Goal: Transaction & Acquisition: Purchase product/service

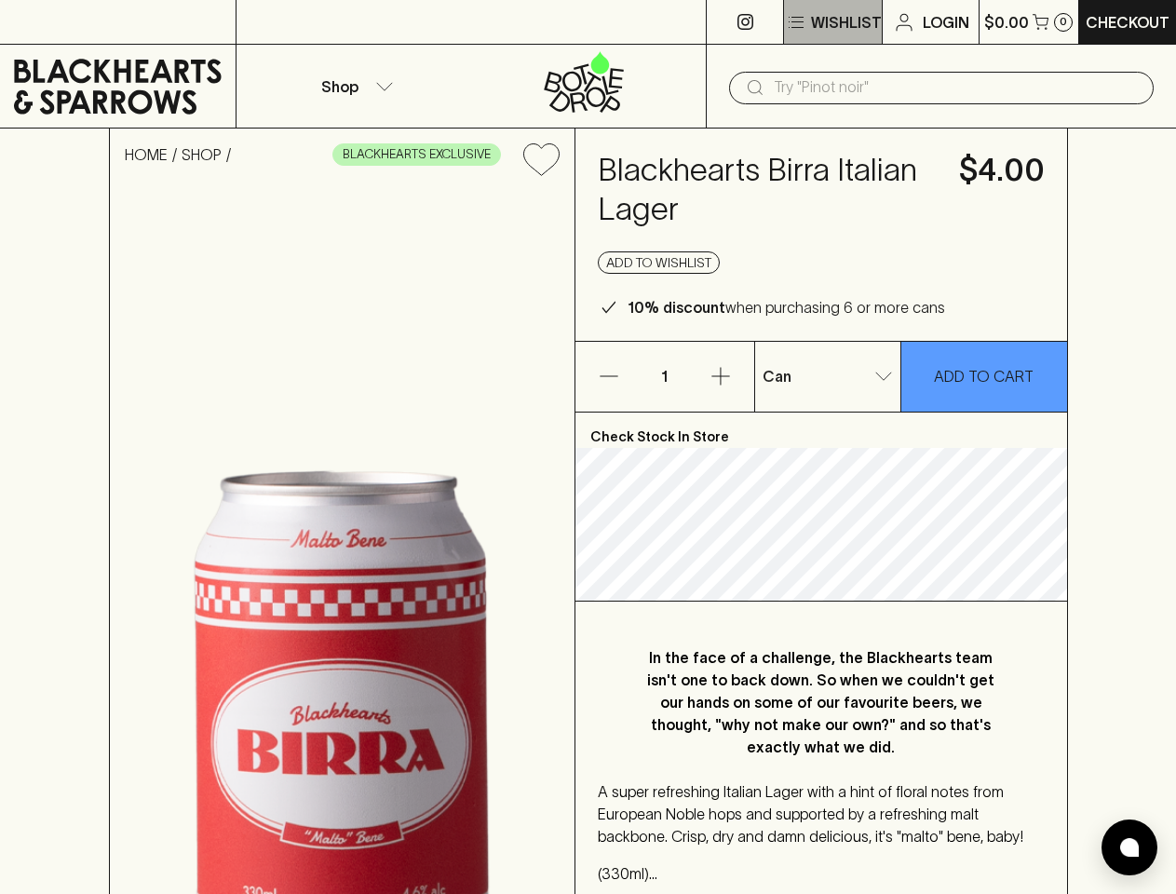
click at [832, 22] on p "Wishlist" at bounding box center [846, 22] width 71 height 22
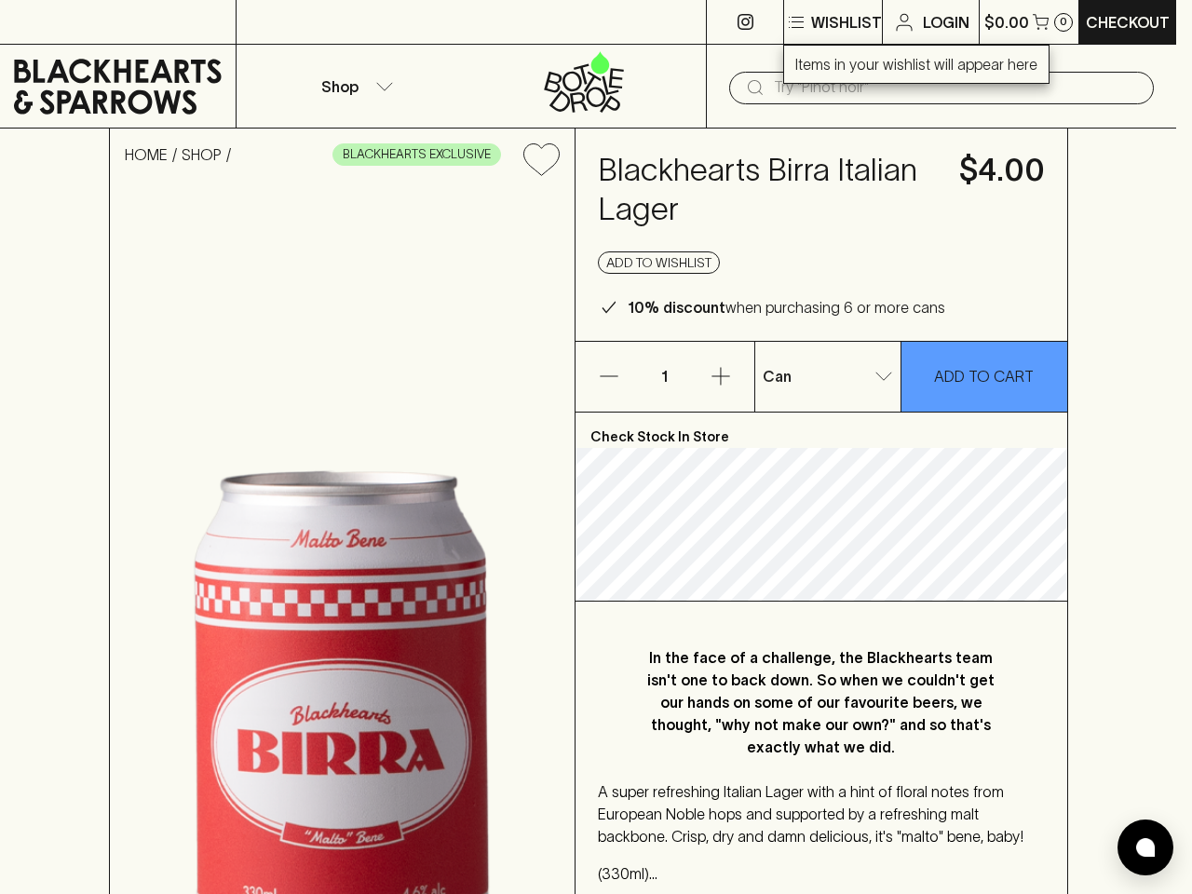
click at [1028, 21] on div at bounding box center [596, 447] width 1192 height 894
